Goal: Share content

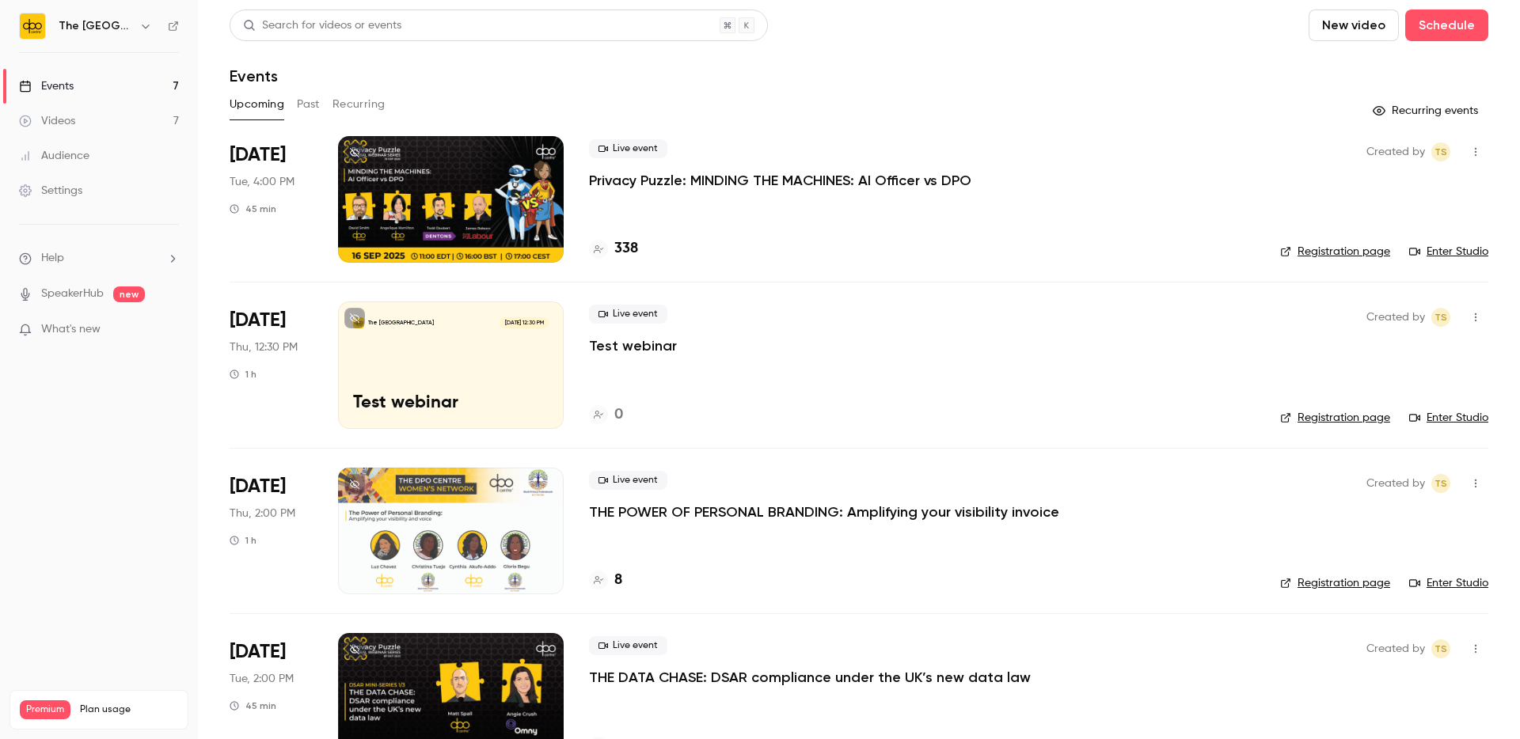
click at [703, 174] on p "Privacy Puzzle: MINDING THE MACHINES: AI Officer vs DPO" at bounding box center [780, 180] width 382 height 19
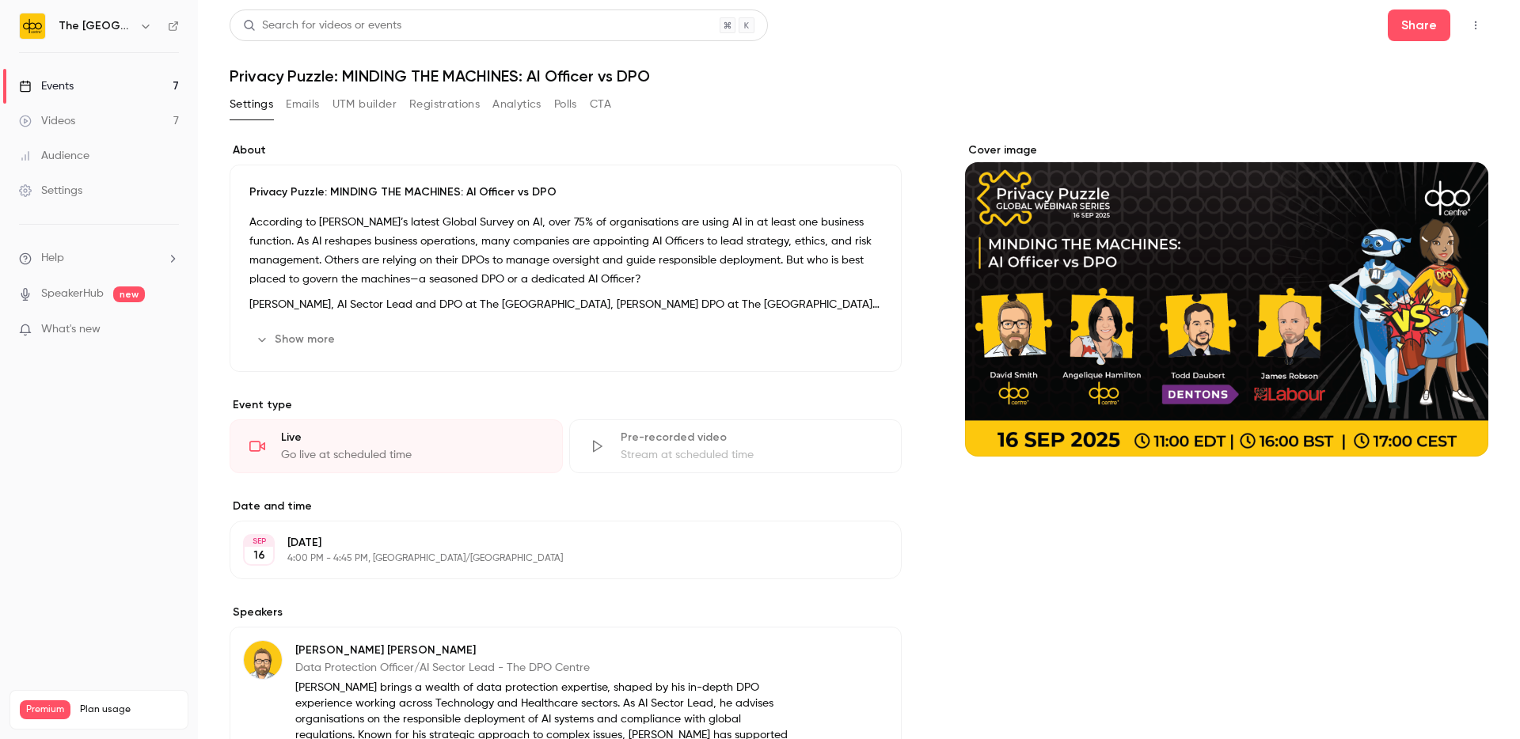
click at [437, 104] on button "Registrations" at bounding box center [444, 104] width 70 height 25
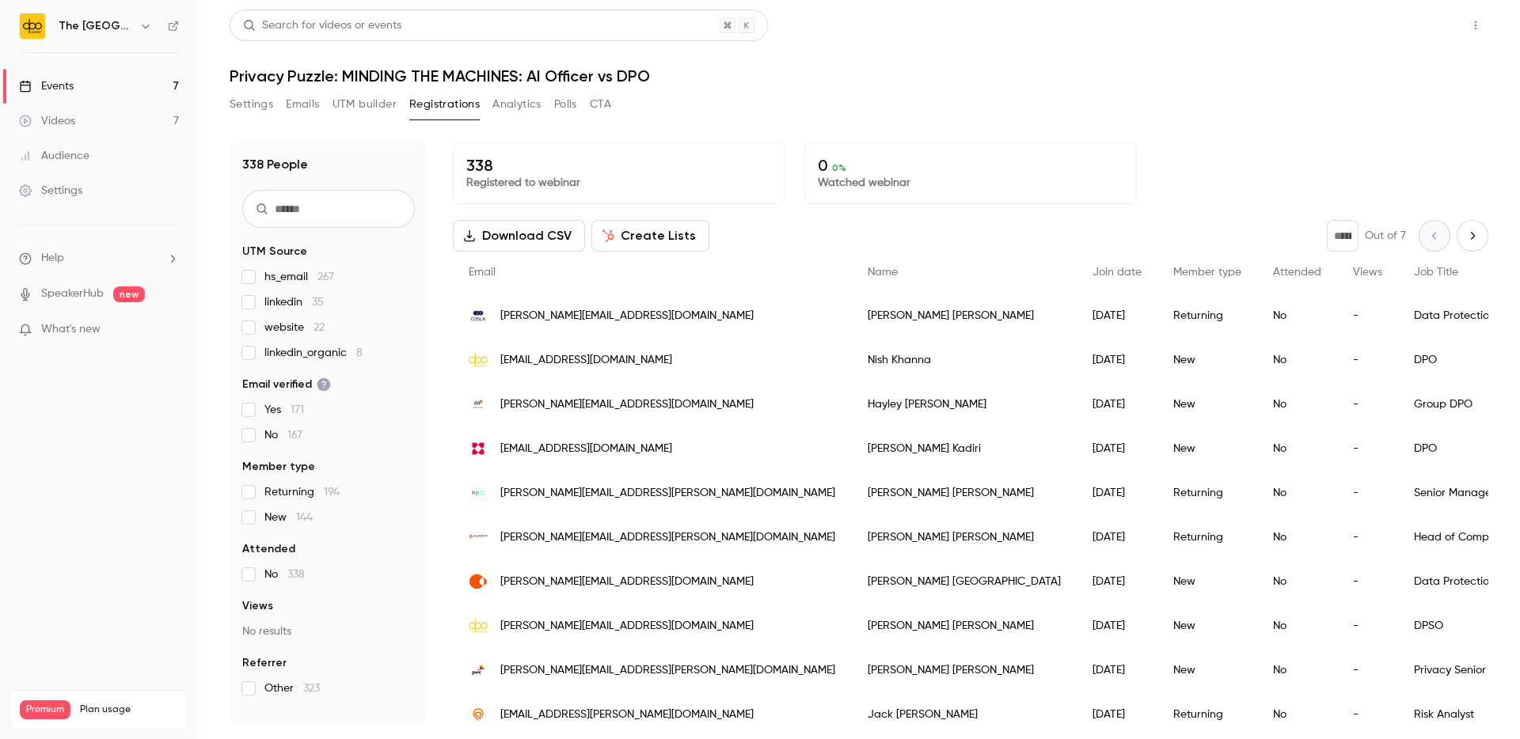
click at [1412, 25] on button "Share" at bounding box center [1418, 25] width 63 height 32
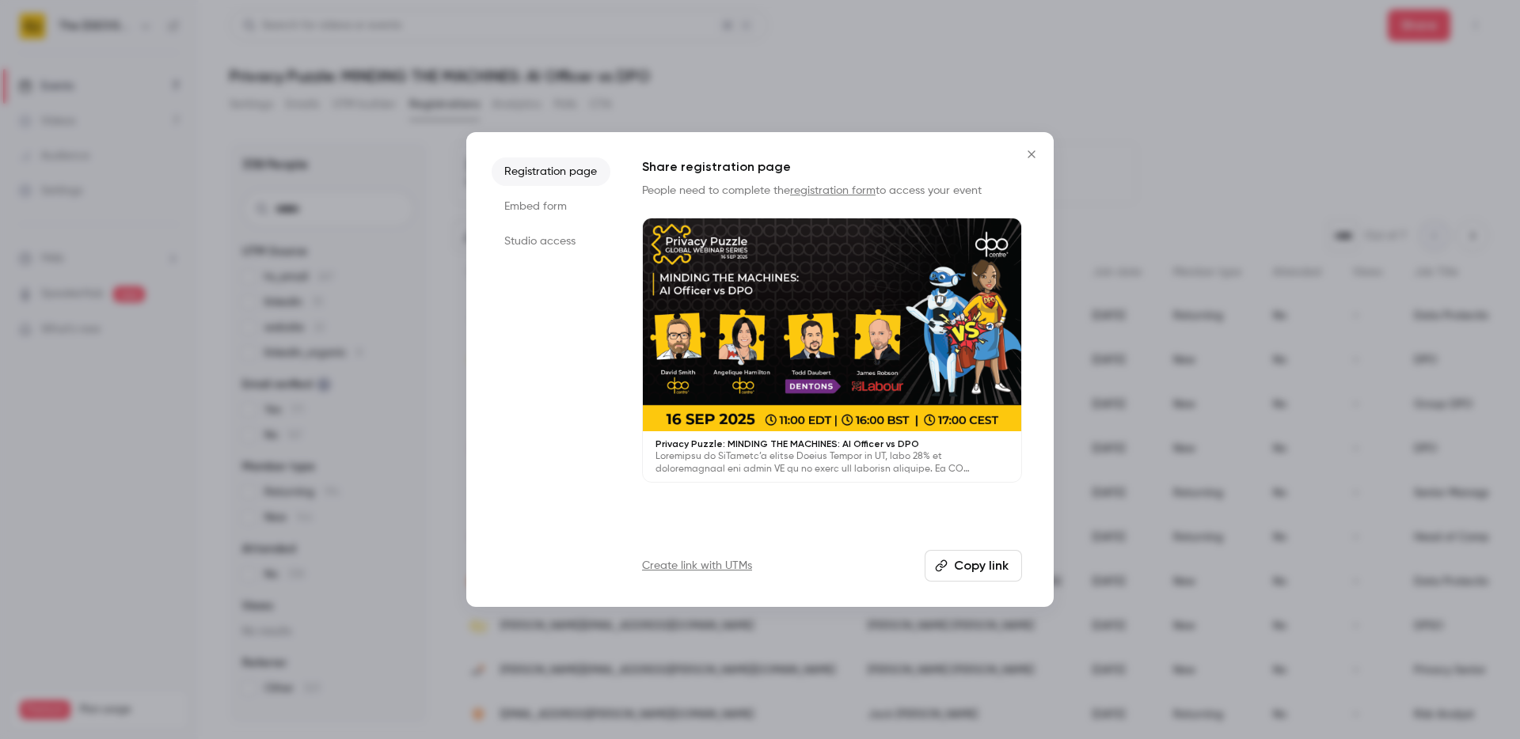
click at [974, 560] on button "Copy link" at bounding box center [972, 566] width 97 height 32
